Goal: Transaction & Acquisition: Purchase product/service

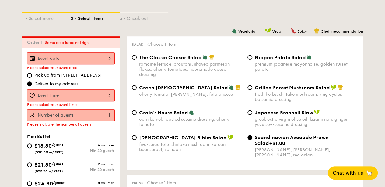
scroll to position [135, 0]
click at [249, 90] on input "Grilled Forest Mushroom Salad fresh herbs, shiitake mushroom, king oyster, bals…" at bounding box center [250, 87] width 5 height 5
radio input "true"
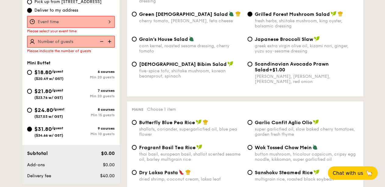
scroll to position [194, 0]
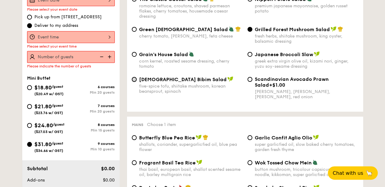
click at [134, 79] on input "Korean Bibim Salad five-spice tofu, shiitake mushroom, korean beansprout, spina…" at bounding box center [134, 79] width 5 height 5
radio input "true"
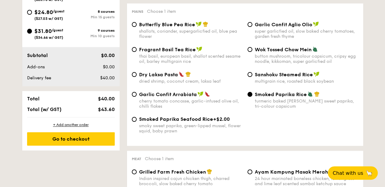
scroll to position [307, 0]
click at [250, 76] on input "Sanshoku Steamed Rice multigrain rice, roasted black soybean" at bounding box center [250, 74] width 5 height 5
radio input "true"
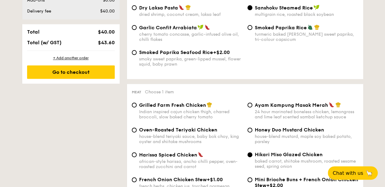
scroll to position [425, 0]
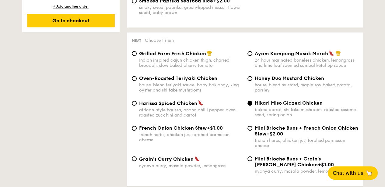
click at [247, 53] on div "Ayam Kampung Masak Merah 24 hour marinated boneless chicken, lemongrass and lim…" at bounding box center [303, 59] width 116 height 18
click at [249, 54] on input "Ayam Kampung Masak Merah 24 hour marinated boneless chicken, lemongrass and lim…" at bounding box center [250, 53] width 5 height 5
radio input "true"
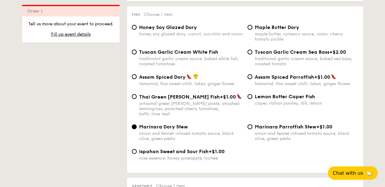
scroll to position [608, 0]
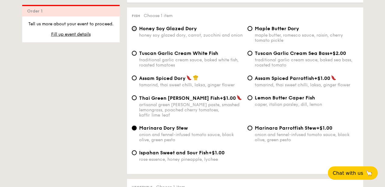
click at [134, 31] on input "Honey Soy Glazed Dory honey soy glazed dory, carrot, zucchini and onion" at bounding box center [134, 28] width 5 height 5
radio input "true"
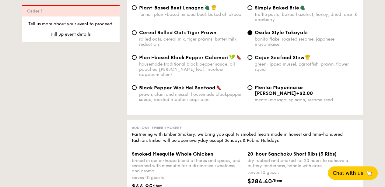
scroll to position [1248, 0]
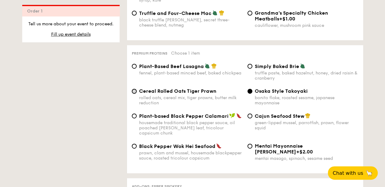
click at [135, 94] on input "Cereal Rolled Oats Tiger Prawn rolled oats, cereal mix, tiger prawns, butter mi…" at bounding box center [134, 91] width 5 height 5
radio input "true"
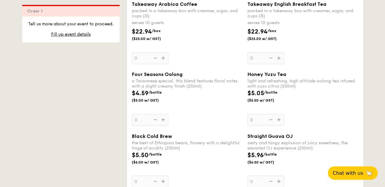
scroll to position [1635, 0]
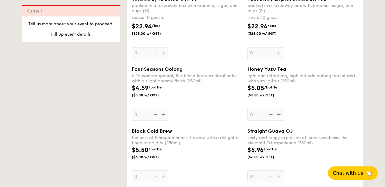
click at [280, 112] on div "Honey Yuzu Tea light and refreshing, high altitude oolong tea infused with yuzu…" at bounding box center [303, 93] width 111 height 54
click at [280, 112] on input "0" at bounding box center [266, 114] width 37 height 12
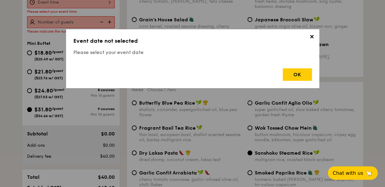
scroll to position [163, 0]
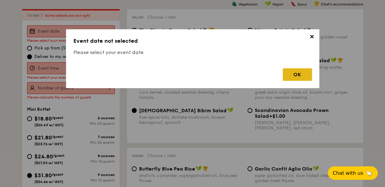
click at [303, 76] on div "OK" at bounding box center [297, 74] width 29 height 12
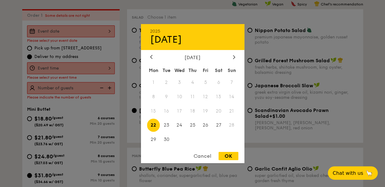
click at [98, 35] on div "2025 Sep [DATE] Tue Wed Thu Fri Sat Sun 1 2 3 4 5 6 7 8 9 10 11 12 13 14 15 16 …" at bounding box center [71, 31] width 88 height 12
click at [233, 55] on icon at bounding box center [234, 57] width 2 height 4
click at [152, 95] on span "6" at bounding box center [153, 96] width 13 height 13
click at [225, 157] on div "OK" at bounding box center [229, 156] width 20 height 8
type input "[DATE]"
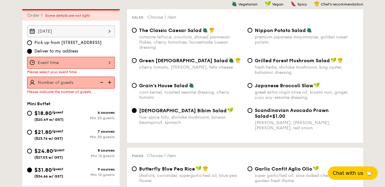
click at [72, 65] on div at bounding box center [71, 63] width 88 height 12
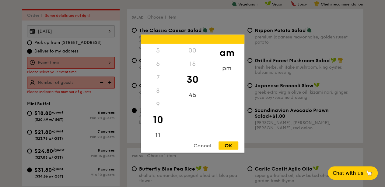
scroll to position [72, 0]
click at [159, 131] on div "11" at bounding box center [158, 132] width 34 height 18
click at [195, 97] on div "45" at bounding box center [193, 97] width 34 height 18
click at [231, 148] on div "OK" at bounding box center [229, 145] width 20 height 8
type input "11:45AM"
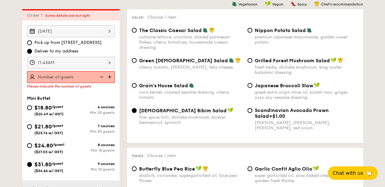
click at [110, 76] on img at bounding box center [110, 77] width 9 height 12
type input "10 guests"
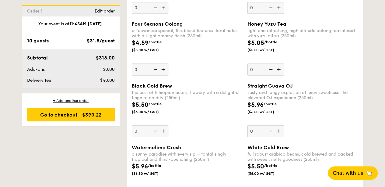
scroll to position [1680, 0]
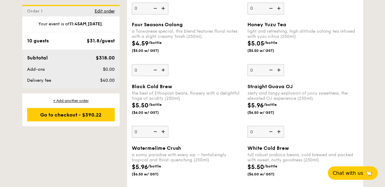
click at [279, 67] on img at bounding box center [279, 70] width 9 height 12
click at [279, 67] on input "0" at bounding box center [266, 70] width 37 height 12
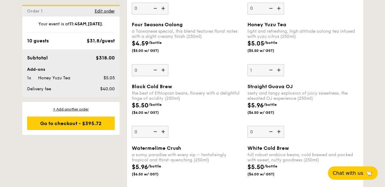
click at [279, 67] on img at bounding box center [279, 70] width 9 height 12
click at [279, 67] on input "1" at bounding box center [266, 70] width 37 height 12
click at [279, 67] on img at bounding box center [279, 70] width 9 height 12
click at [279, 67] on input "2" at bounding box center [266, 70] width 37 height 12
click at [279, 67] on img at bounding box center [279, 70] width 9 height 12
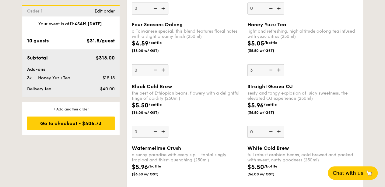
click at [279, 67] on input "3" at bounding box center [266, 70] width 37 height 12
click at [279, 67] on img at bounding box center [279, 70] width 9 height 12
click at [279, 67] on input "4" at bounding box center [266, 70] width 37 height 12
click at [270, 69] on img at bounding box center [270, 70] width 9 height 12
click at [270, 69] on input "5" at bounding box center [266, 70] width 37 height 12
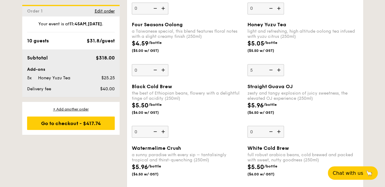
type input "4"
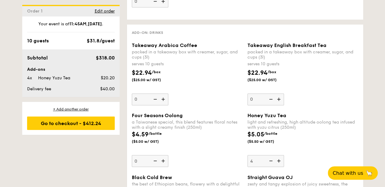
scroll to position [1590, 0]
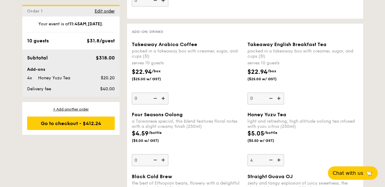
click at [221, 139] on div "$4.59 /bottle ($5.00 w/ GST)" at bounding box center [188, 139] width 116 height 21
click at [169, 154] on input "0" at bounding box center [150, 160] width 37 height 12
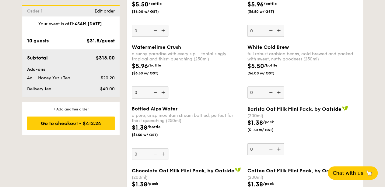
scroll to position [1781, 0]
click at [164, 91] on img at bounding box center [163, 92] width 9 height 12
click at [164, 91] on input "0" at bounding box center [150, 92] width 37 height 12
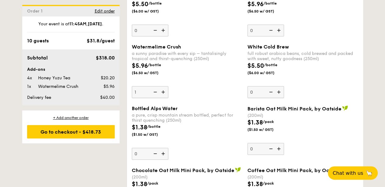
click at [164, 91] on img at bounding box center [163, 92] width 9 height 12
click at [164, 91] on input "1" at bounding box center [150, 92] width 37 height 12
click at [164, 91] on img at bounding box center [163, 92] width 9 height 12
click at [164, 91] on input "2" at bounding box center [150, 92] width 37 height 12
click at [164, 91] on img at bounding box center [163, 92] width 9 height 12
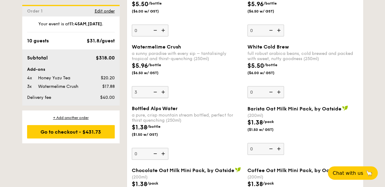
click at [164, 91] on input "3" at bounding box center [150, 92] width 37 height 12
click at [164, 91] on img at bounding box center [163, 92] width 9 height 12
click at [164, 91] on input "4" at bounding box center [150, 92] width 37 height 12
click at [155, 89] on img at bounding box center [154, 92] width 9 height 12
click at [155, 89] on input "5" at bounding box center [150, 92] width 37 height 12
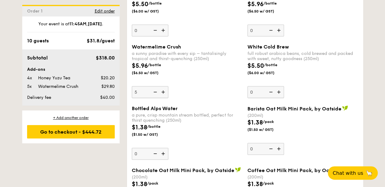
type input "4"
click at [207, 93] on div "Watermelime Crush a sunny paradise with every sip – tantalisingly tropical and …" at bounding box center [187, 71] width 111 height 54
click at [169, 93] on input "4" at bounding box center [150, 92] width 37 height 12
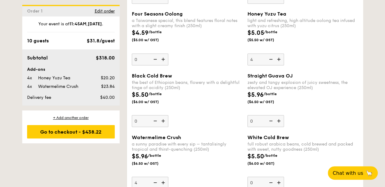
scroll to position [1689, 0]
